Goal: Information Seeking & Learning: Compare options

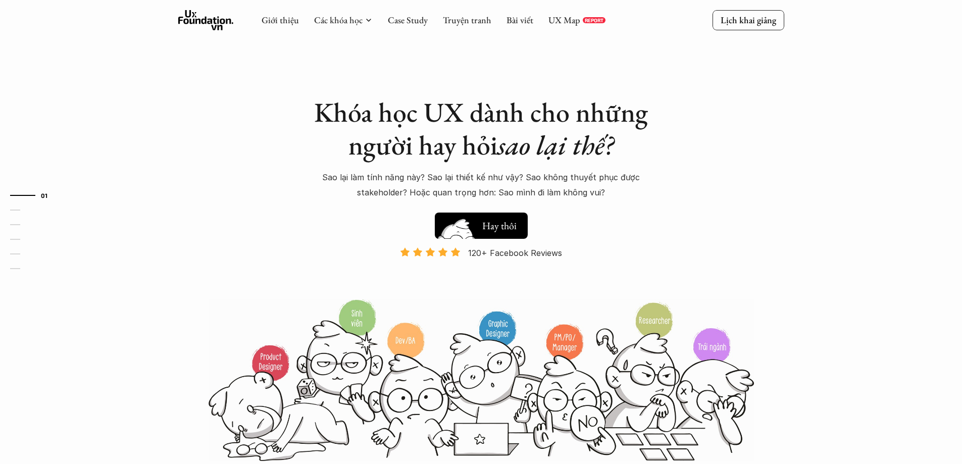
click at [461, 219] on h5 "Xem thử" at bounding box center [500, 224] width 37 height 14
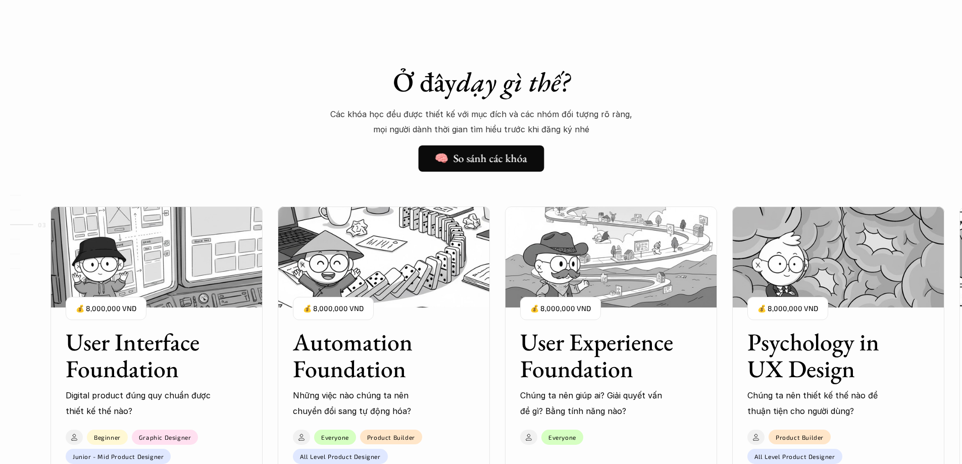
scroll to position [766, 0]
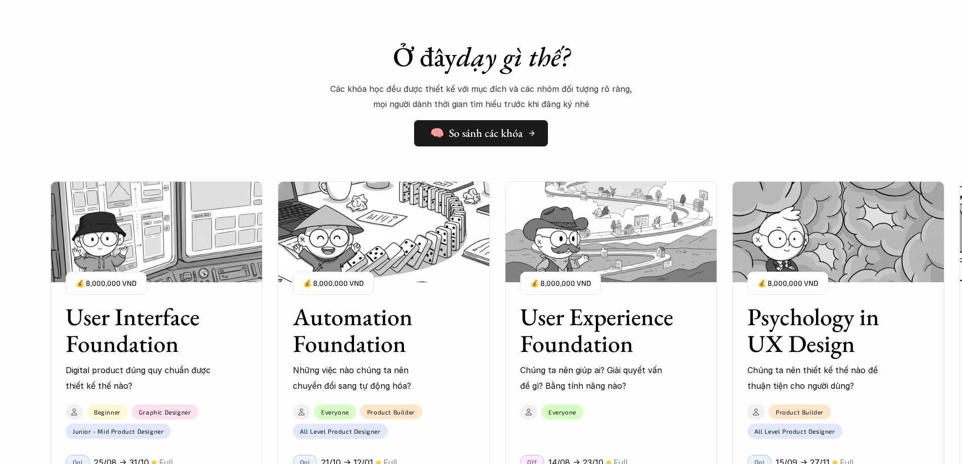
click at [461, 142] on link "🧠 So sánh các khóa" at bounding box center [481, 133] width 134 height 26
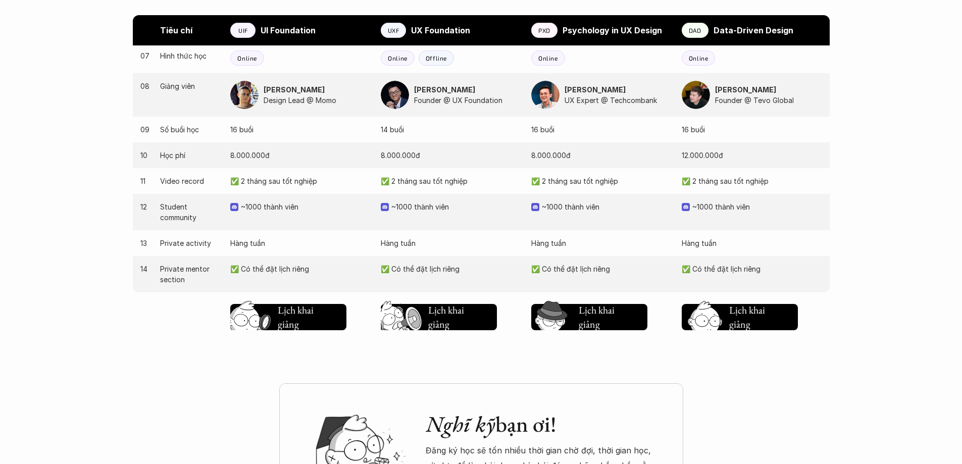
scroll to position [1010, 0]
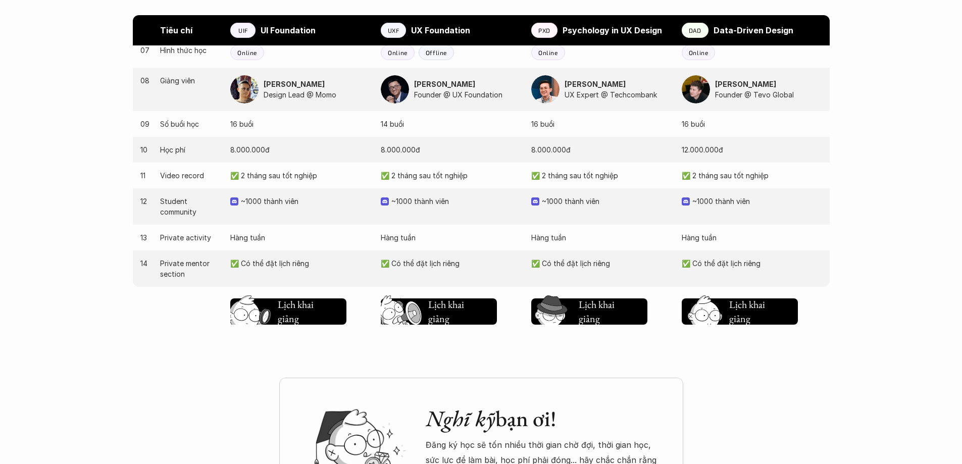
click at [461, 263] on p "✅ Có thể đặt lịch riêng" at bounding box center [752, 263] width 140 height 11
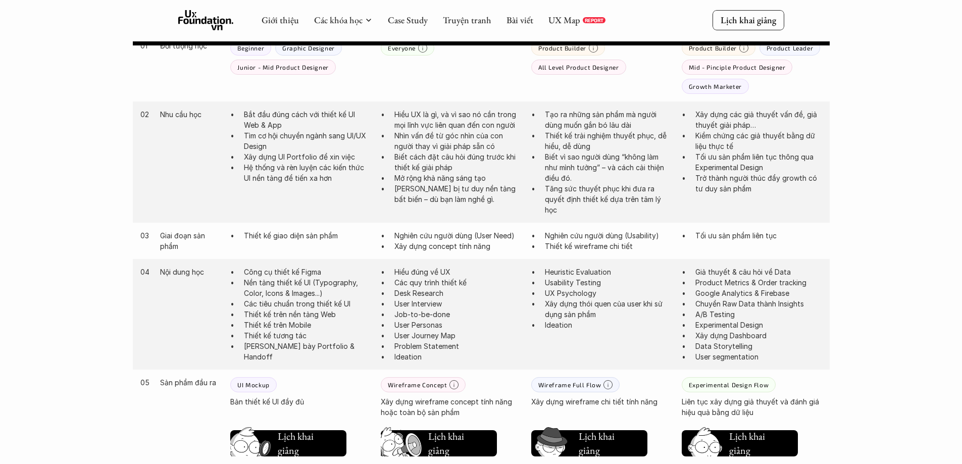
scroll to position [455, 0]
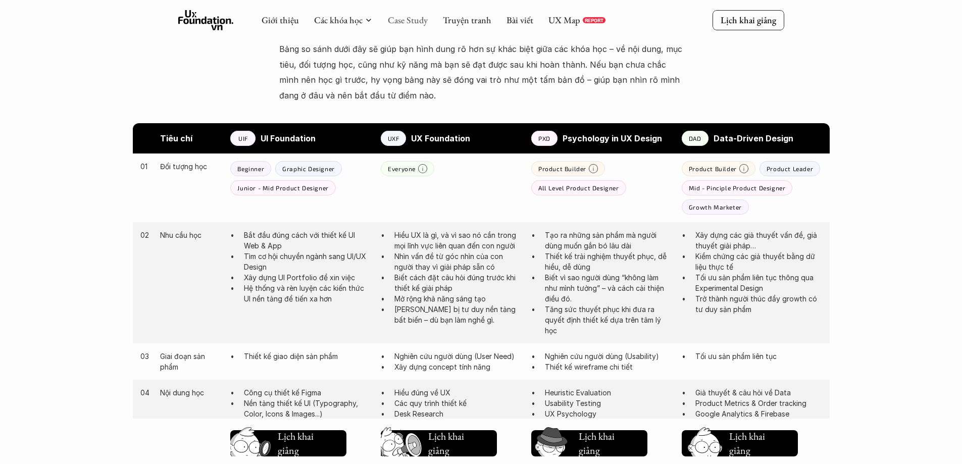
click at [423, 16] on link "Case Study" at bounding box center [408, 20] width 40 height 12
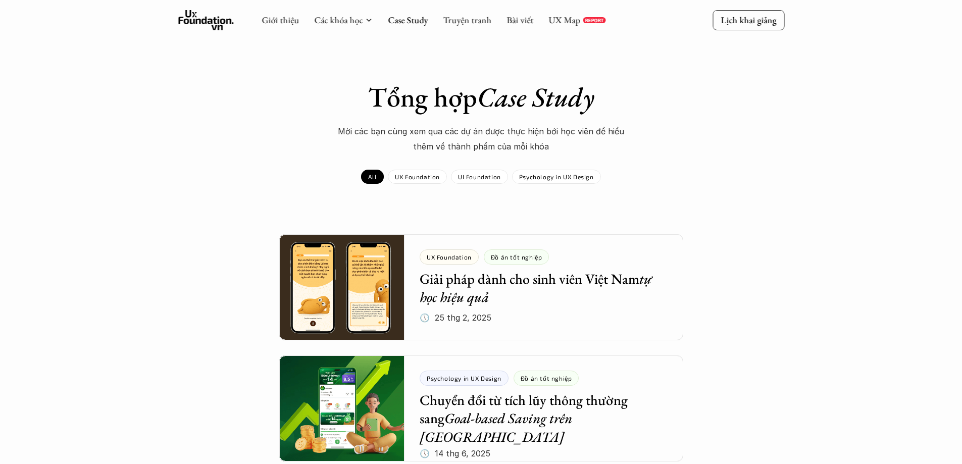
click at [222, 23] on use at bounding box center [206, 20] width 56 height 20
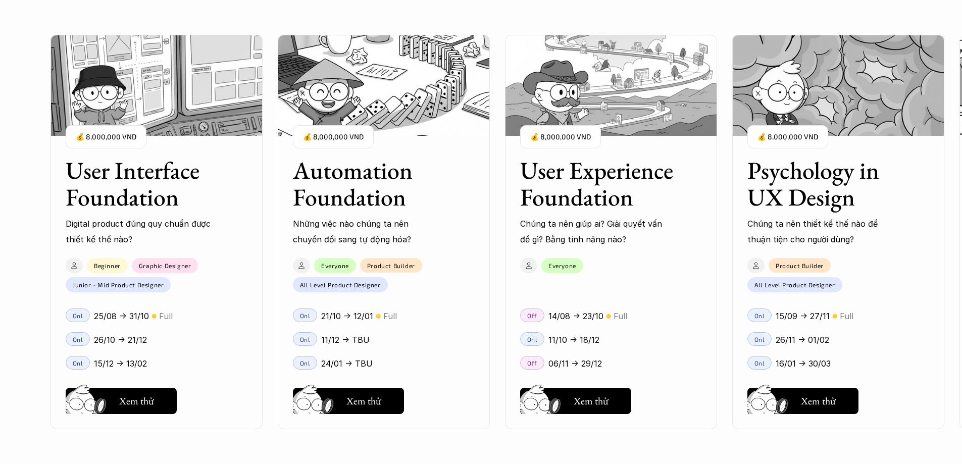
scroll to position [1061, 0]
click at [461, 402] on div "User Interface Foundation Digital product đúng quy chuẩn được thiết kế thế nào?…" at bounding box center [481, 232] width 861 height 464
click at [461, 404] on div "User Interface Foundation Digital product đúng quy chuẩn được thiết kế thế nào?…" at bounding box center [481, 232] width 861 height 464
click at [335, 201] on div "User Interface Foundation Digital product đúng quy chuẩn được thiết kế thế nào?…" at bounding box center [481, 232] width 861 height 464
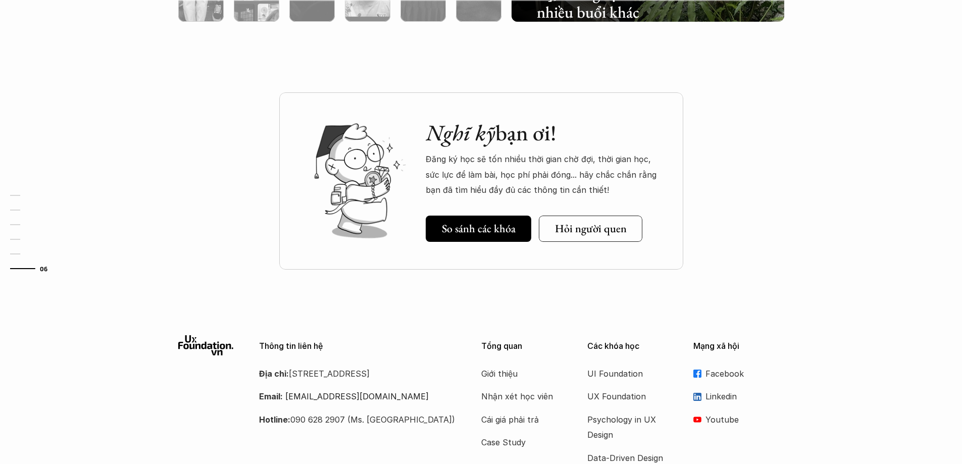
scroll to position [3535, 0]
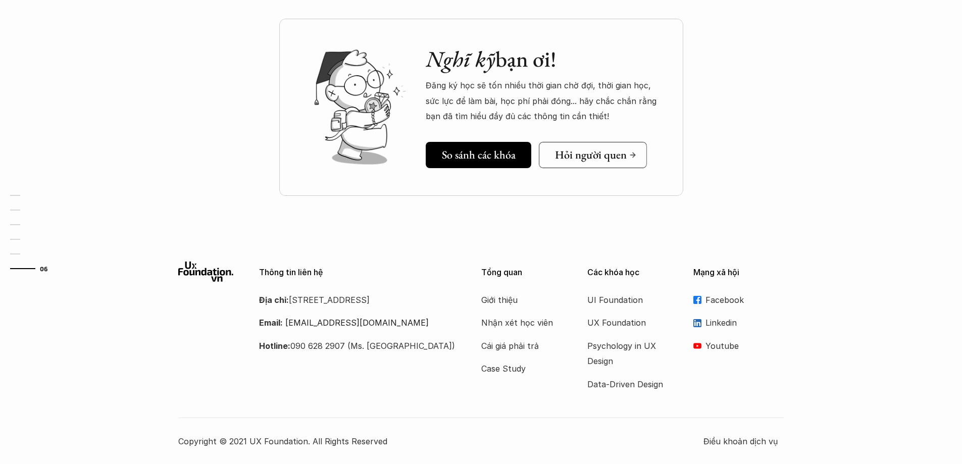
click at [461, 161] on h5 "Hỏi người quen" at bounding box center [591, 155] width 72 height 13
